Goal: Browse casually

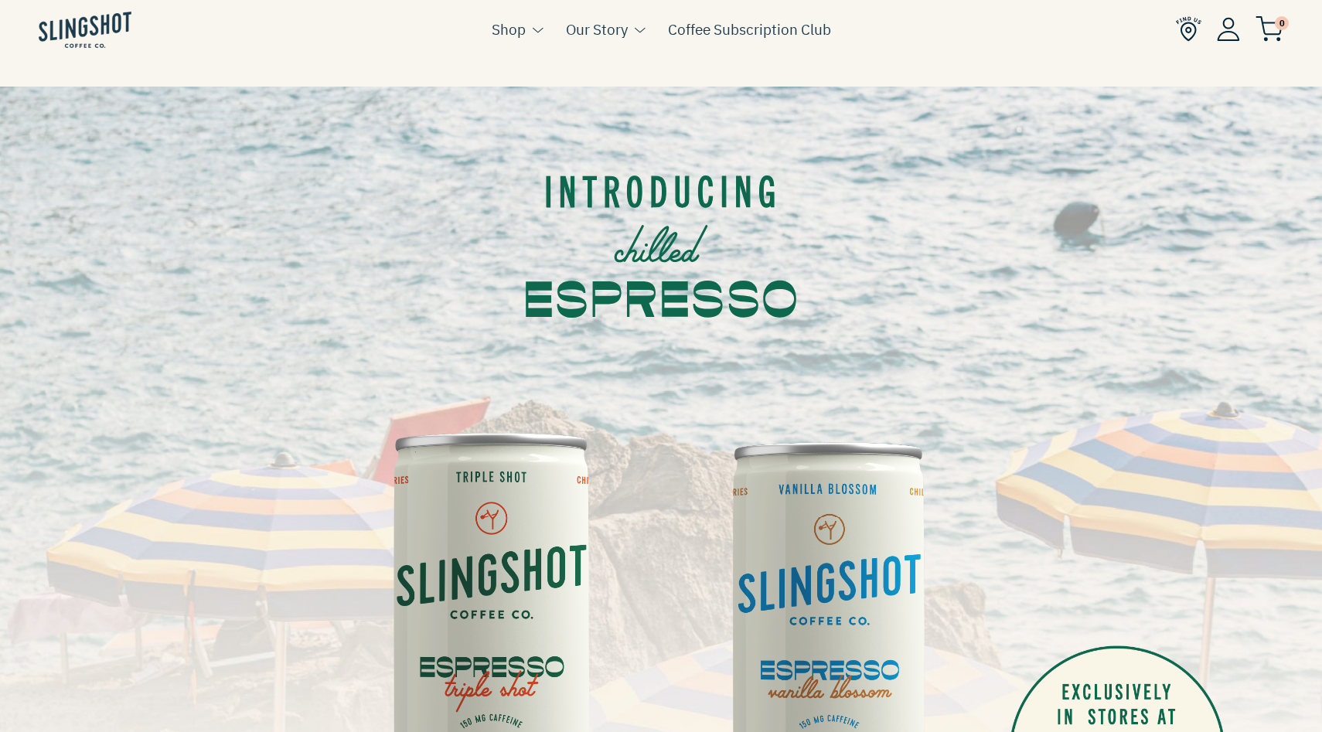
click at [83, 35] on img at bounding box center [85, 30] width 93 height 36
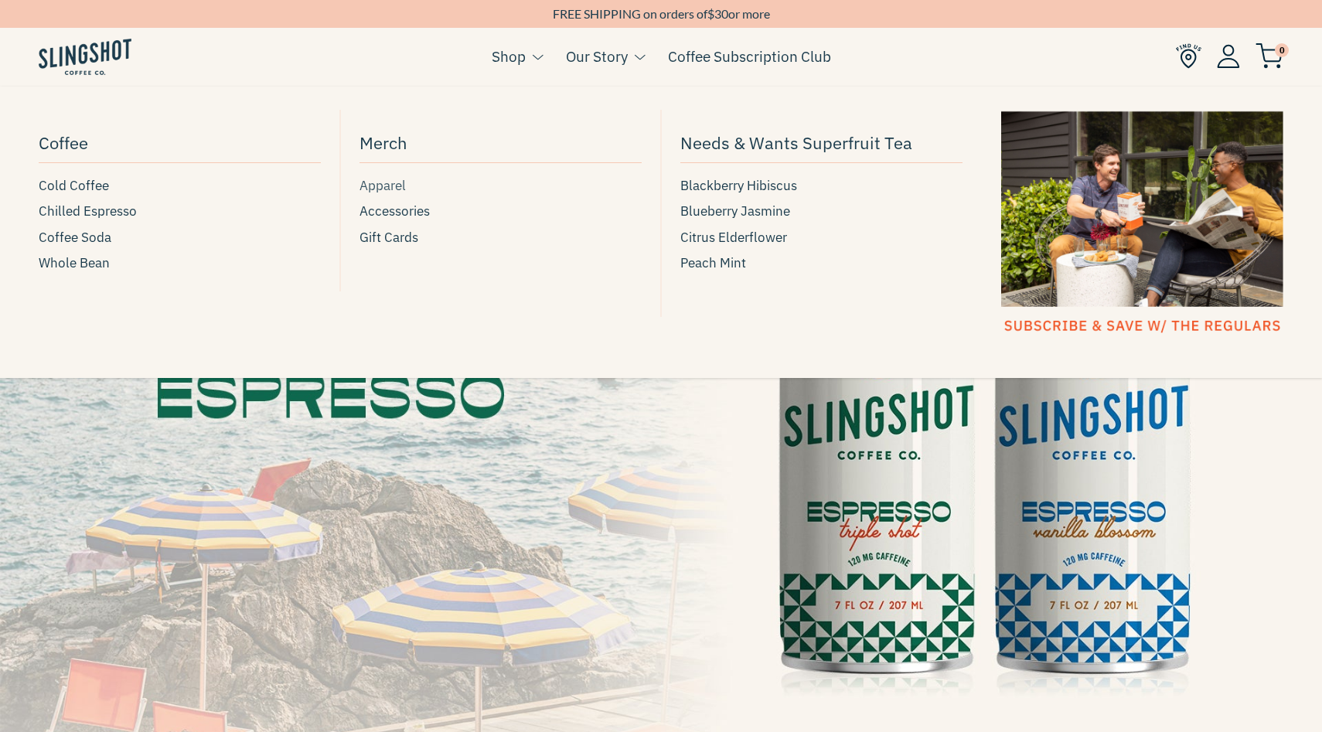
click at [386, 185] on span "Apparel" at bounding box center [382, 185] width 46 height 21
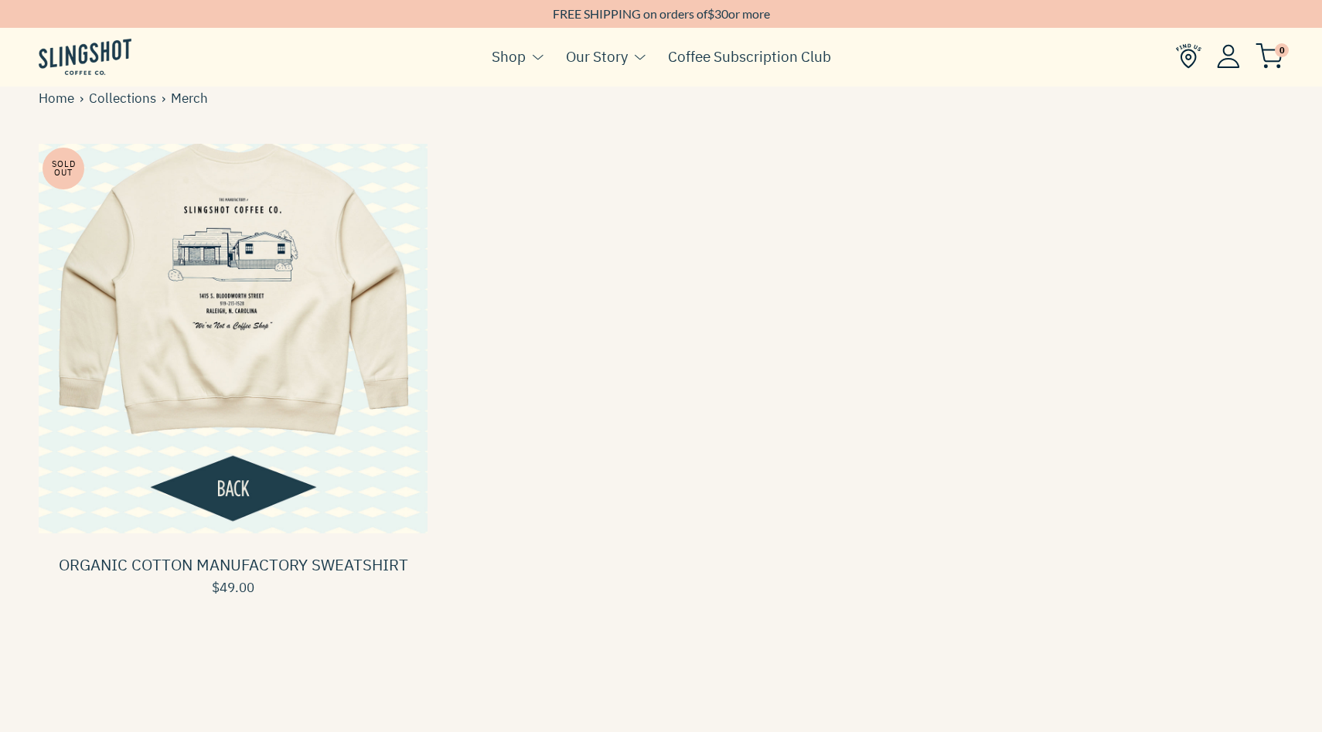
scroll to position [144, 0]
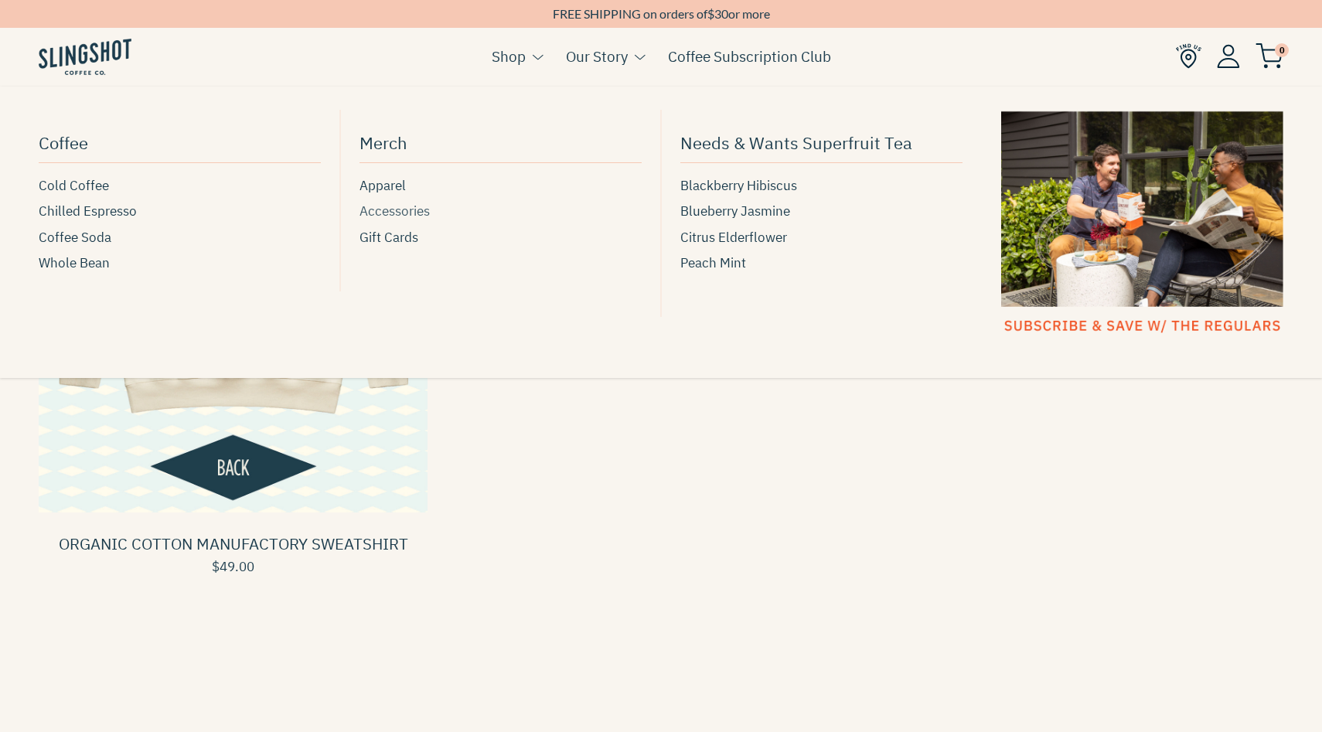
click at [394, 215] on span "Accessories" at bounding box center [394, 211] width 70 height 21
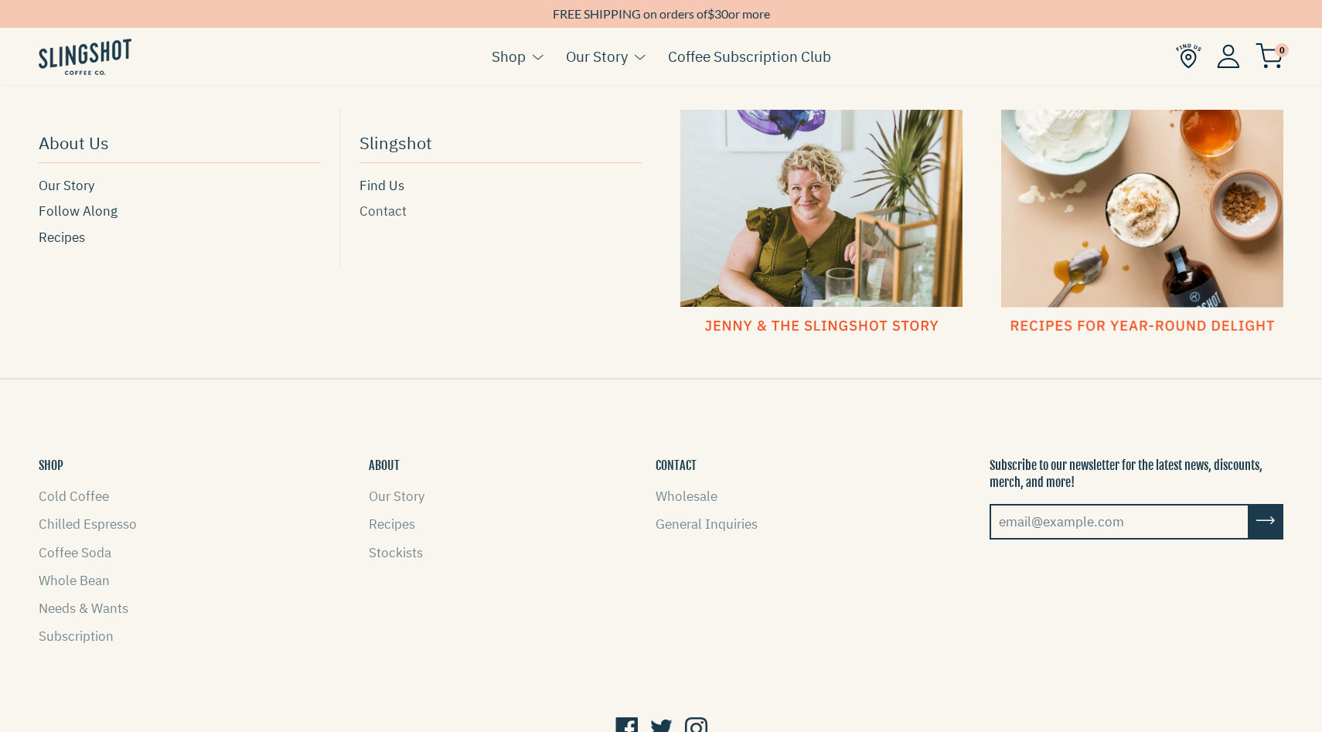
click at [385, 218] on span "Contact" at bounding box center [382, 211] width 47 height 21
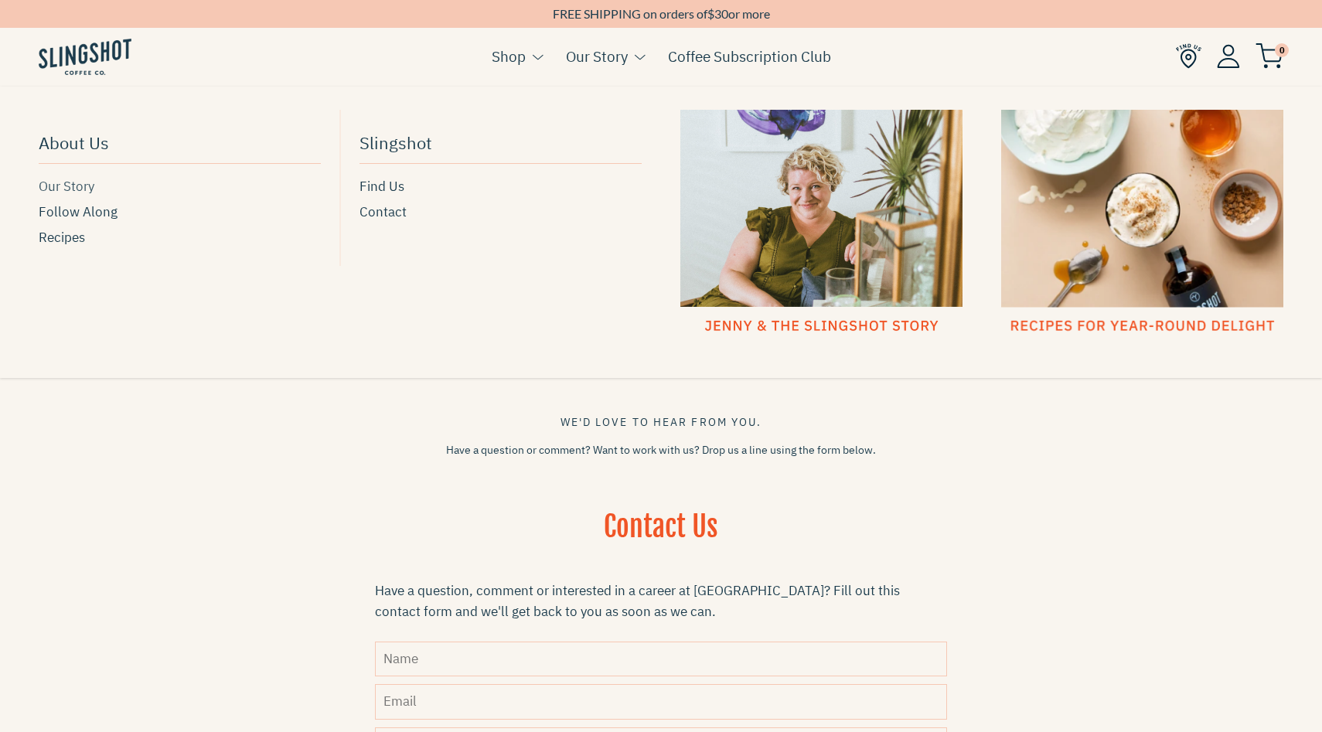
click at [76, 189] on span "Our Story" at bounding box center [67, 186] width 56 height 21
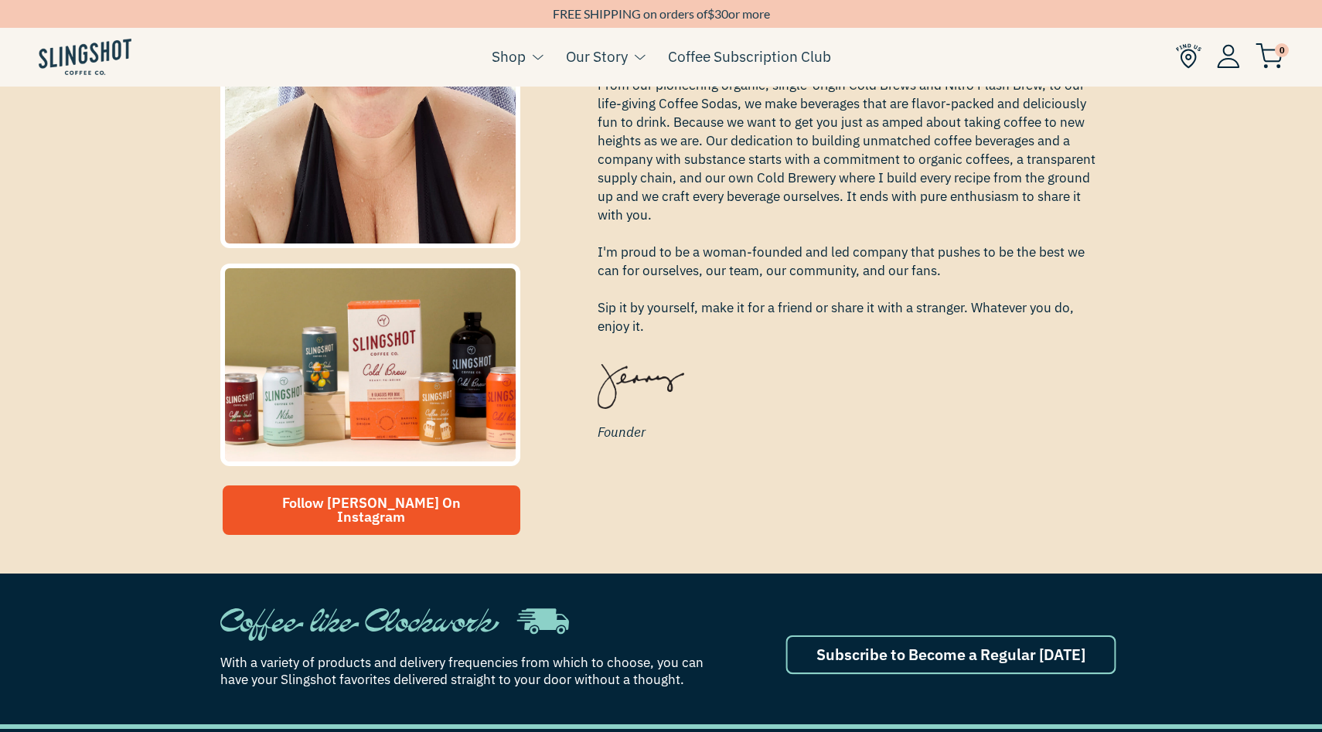
scroll to position [516, 0]
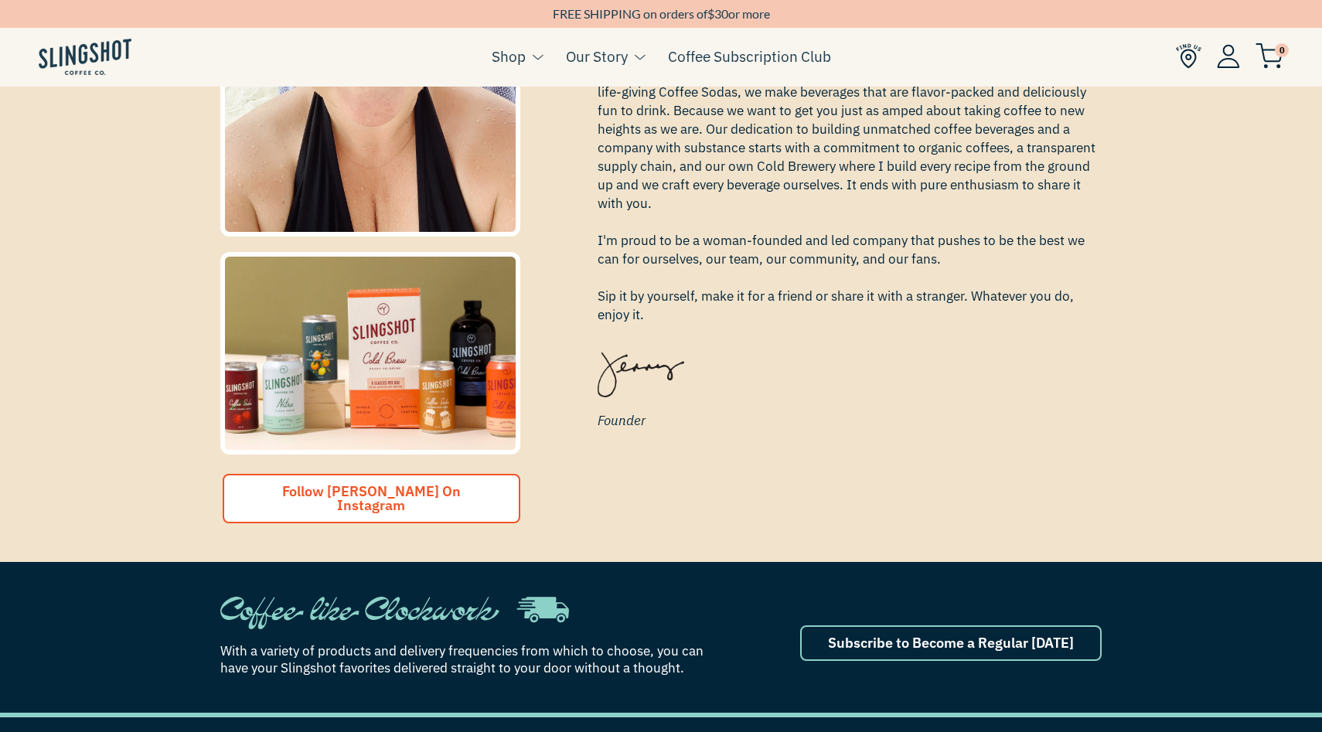
click at [410, 497] on span "Follow Jenny On Instagram" at bounding box center [371, 498] width 179 height 32
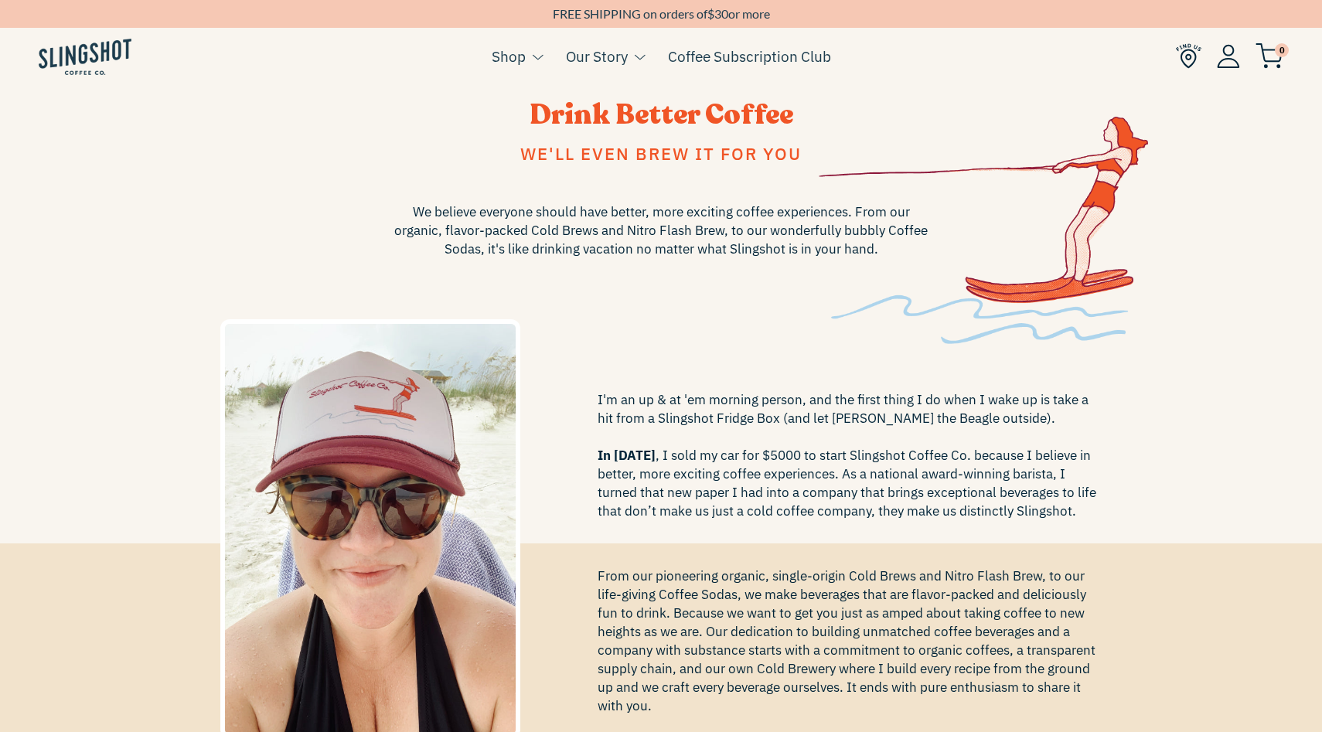
scroll to position [0, 0]
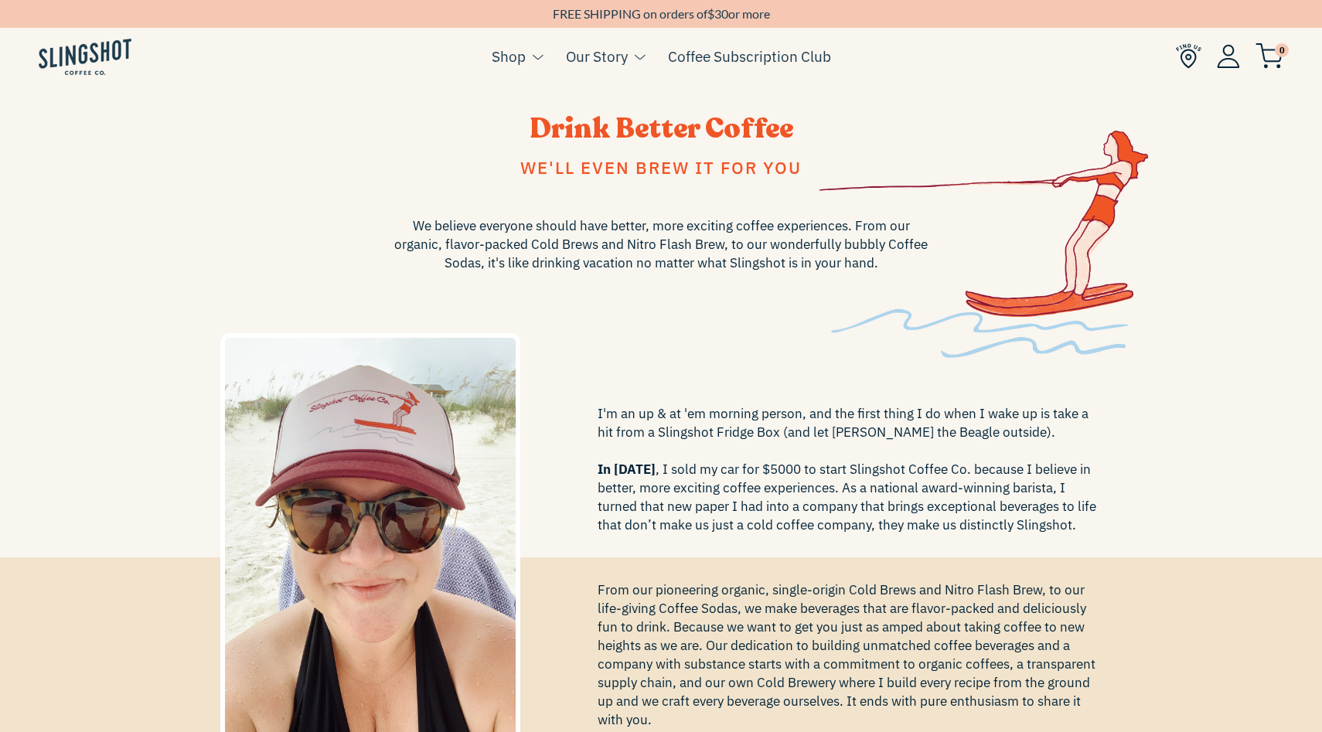
click at [70, 79] on ul "Cart ( 0 ) Shop Coffee Cold Coffee Chilled Espresso Coffee Soda Whole Bean Merch" at bounding box center [661, 57] width 1322 height 60
click at [80, 56] on img at bounding box center [85, 57] width 93 height 36
